Goal: Information Seeking & Learning: Learn about a topic

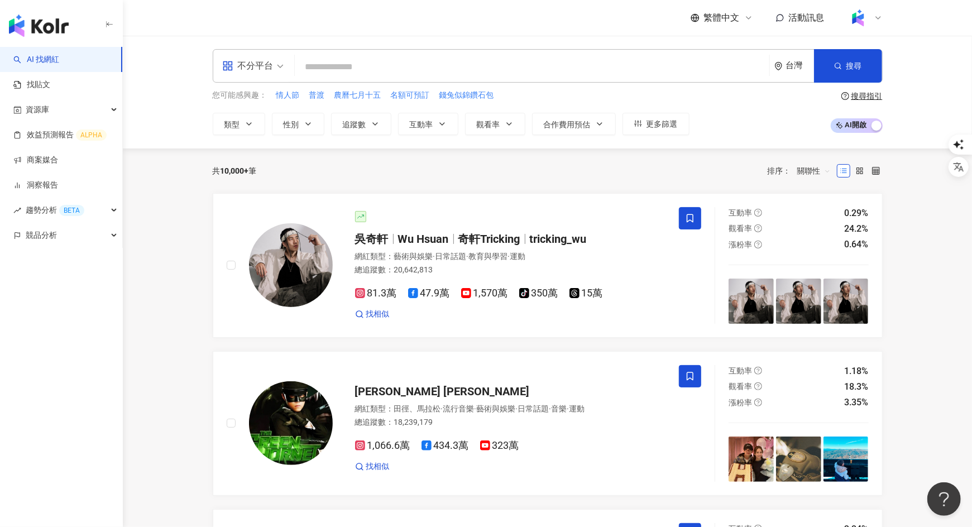
click at [485, 61] on input "search" at bounding box center [532, 66] width 466 height 21
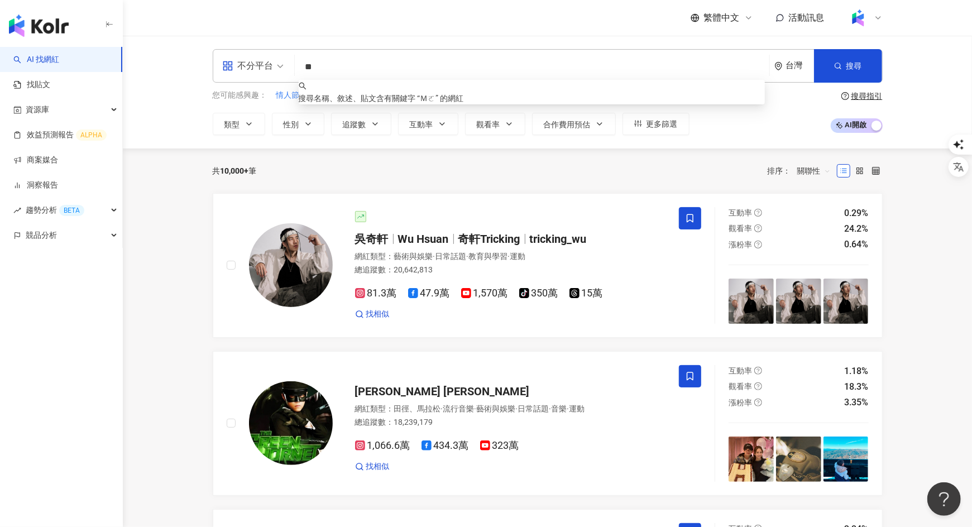
type input "*"
type input "**********"
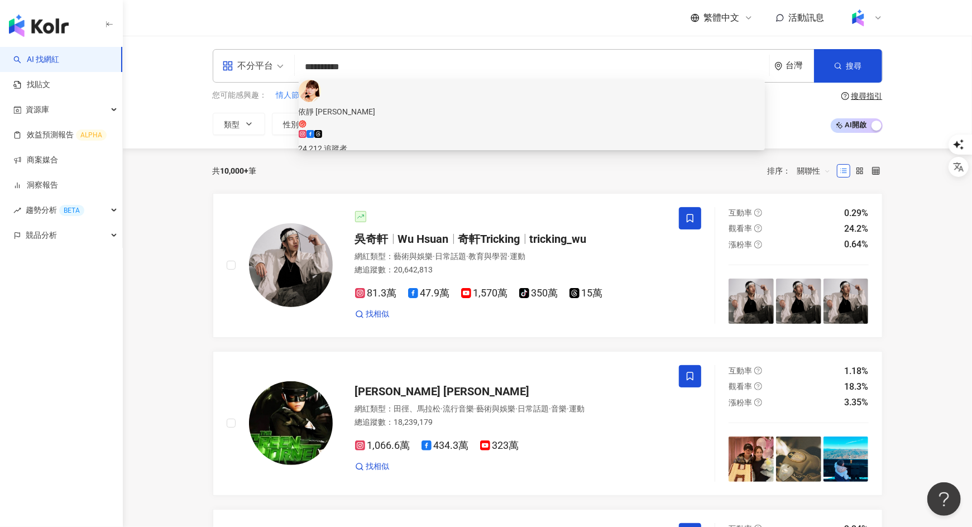
click at [416, 106] on span "依靜 [PERSON_NAME]" at bounding box center [532, 117] width 466 height 23
